Goal: Find specific page/section: Find specific page/section

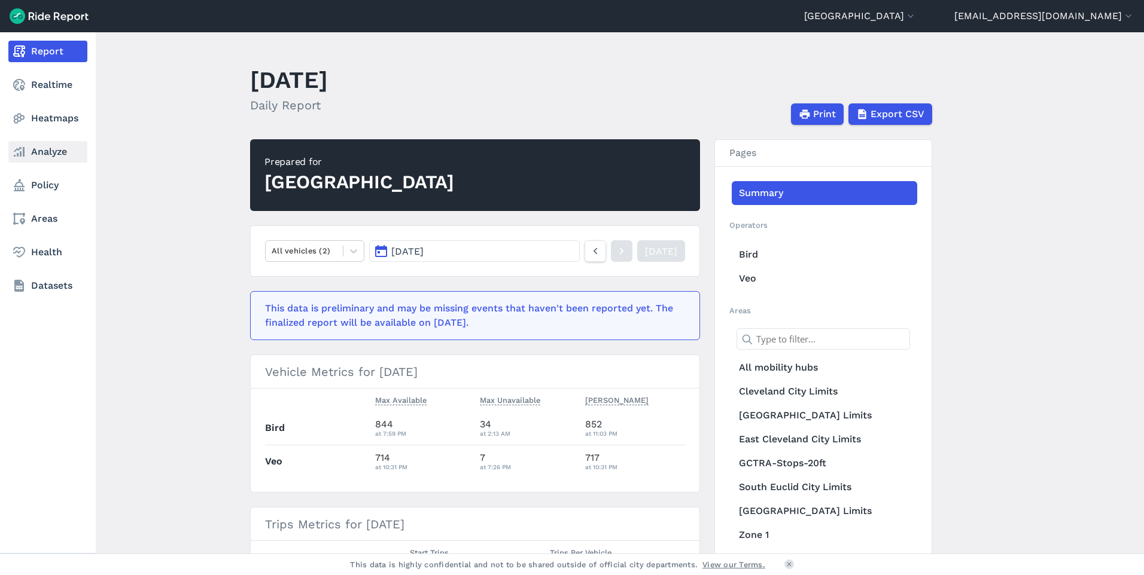
click at [55, 144] on link "Analyze" at bounding box center [47, 152] width 79 height 22
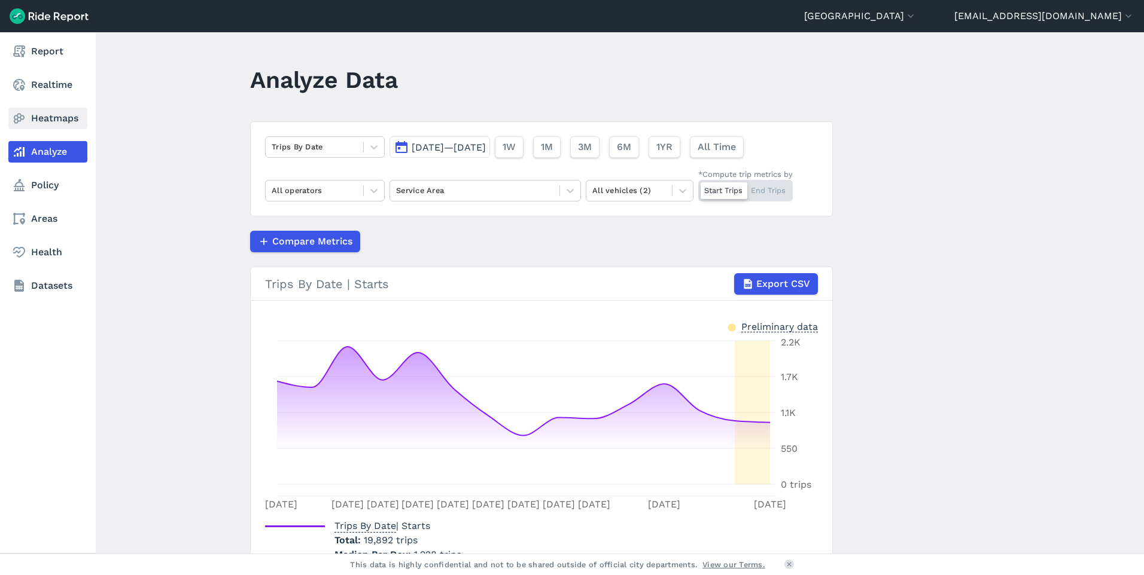
click at [62, 117] on link "Heatmaps" at bounding box center [47, 119] width 79 height 22
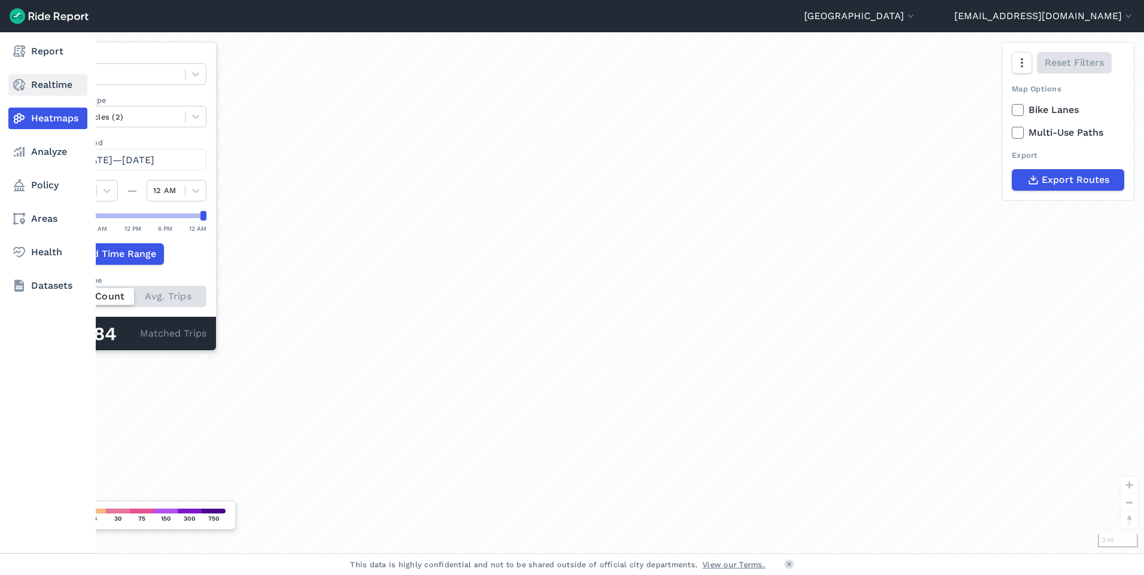
click at [65, 81] on link "Realtime" at bounding box center [47, 85] width 79 height 22
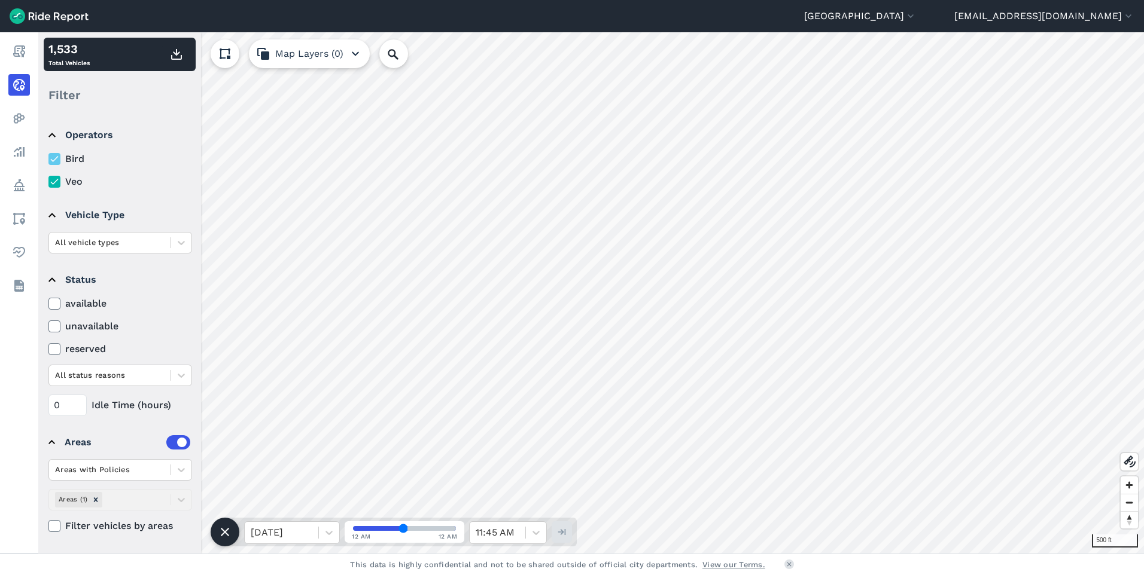
click at [831, 8] on div "[GEOGRAPHIC_DATA] [GEOGRAPHIC_DATA] [GEOGRAPHIC_DATA] [GEOGRAPHIC_DATA] [GEOGRA…" at bounding box center [572, 287] width 1144 height 575
